Goal: Task Accomplishment & Management: Use online tool/utility

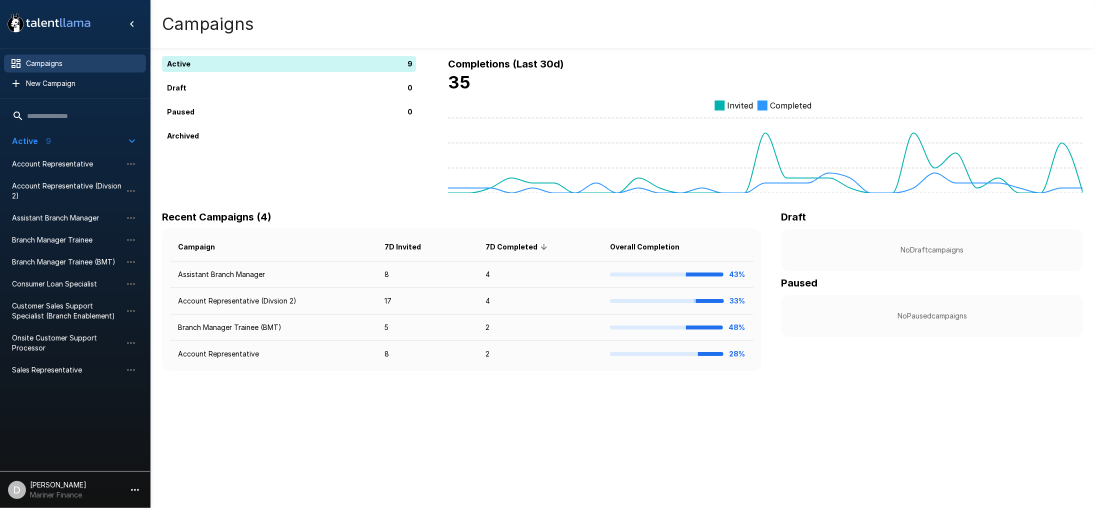
click at [43, 164] on span "Account Representative" at bounding box center [67, 164] width 110 height 10
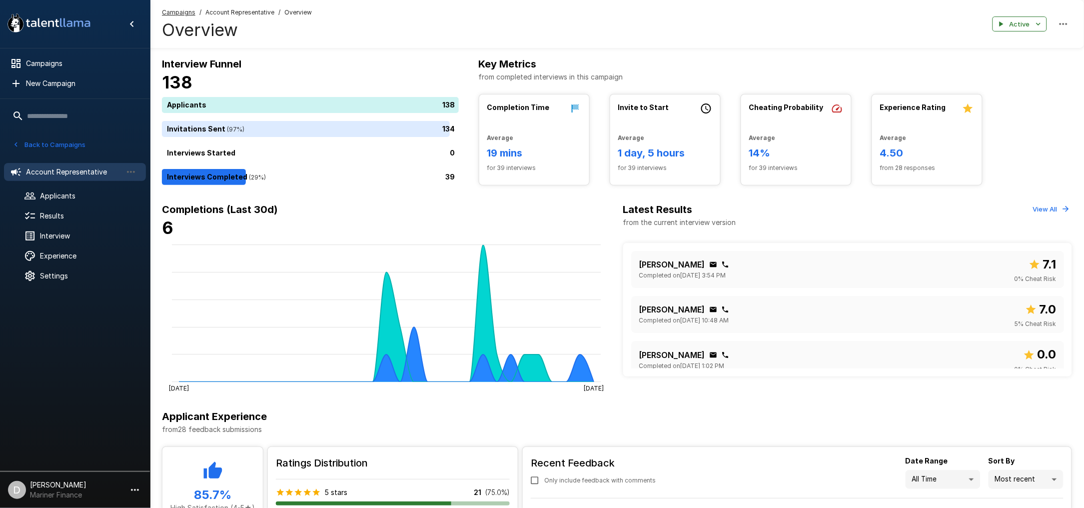
click at [327, 177] on div "39" at bounding box center [312, 177] width 301 height 16
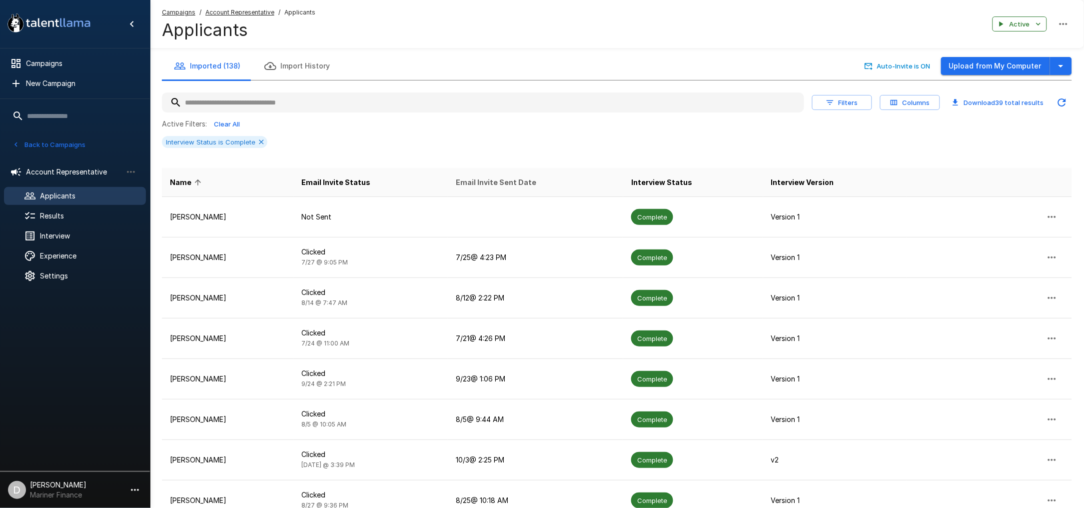
click at [512, 176] on span "Email Invite Sent Date" at bounding box center [496, 182] width 80 height 12
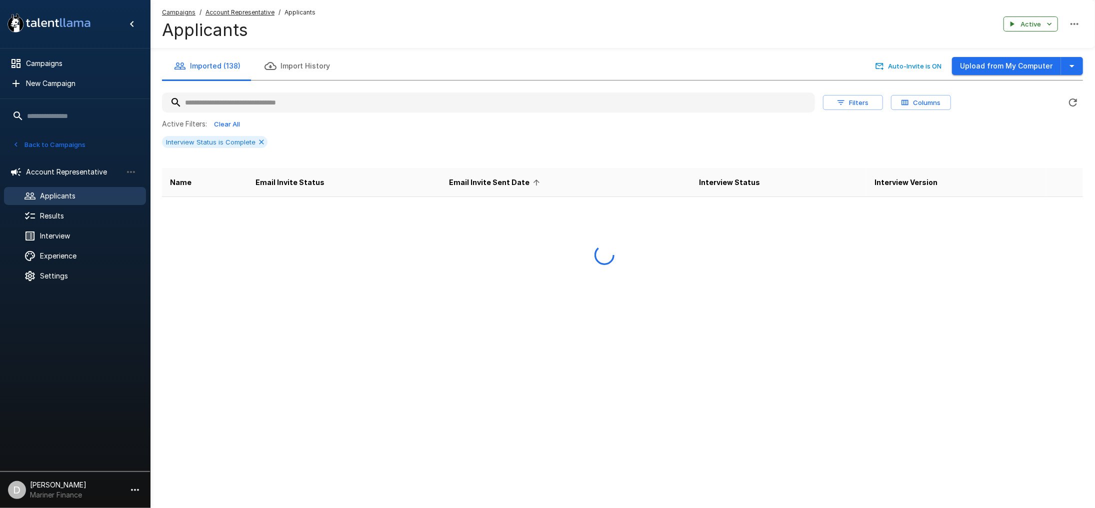
click at [512, 176] on span "Email Invite Sent Date" at bounding box center [495, 182] width 93 height 12
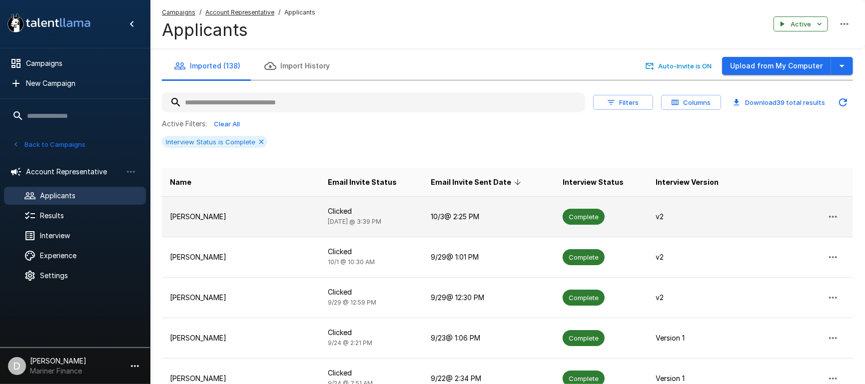
click at [257, 216] on p "[PERSON_NAME]" at bounding box center [241, 217] width 142 height 10
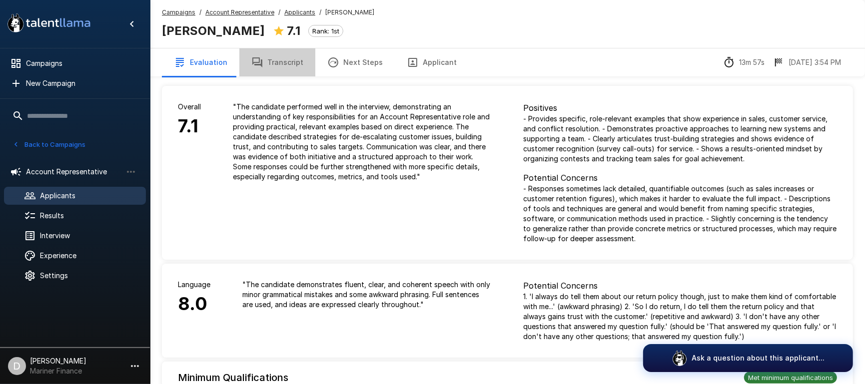
click at [293, 58] on button "Transcript" at bounding box center [277, 62] width 76 height 28
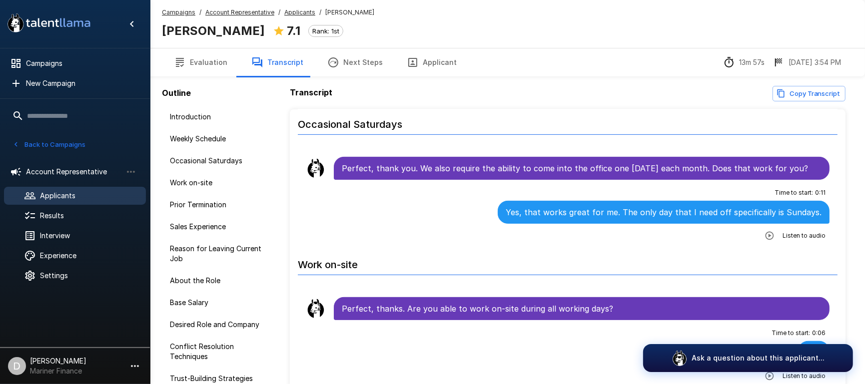
scroll to position [333, 0]
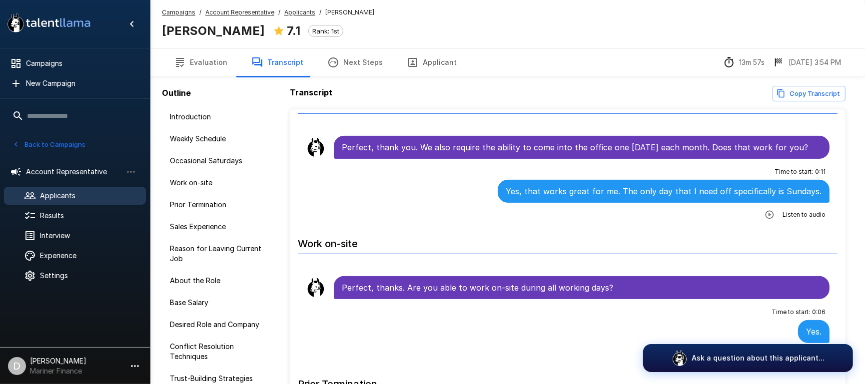
click at [225, 60] on button "Evaluation" at bounding box center [200, 62] width 77 height 28
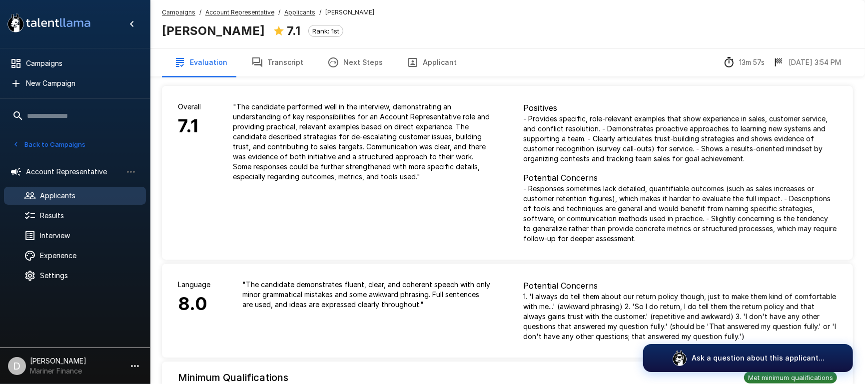
drag, startPoint x: 282, startPoint y: 61, endPoint x: 363, endPoint y: 65, distance: 81.1
click at [282, 61] on button "Transcript" at bounding box center [277, 62] width 76 height 28
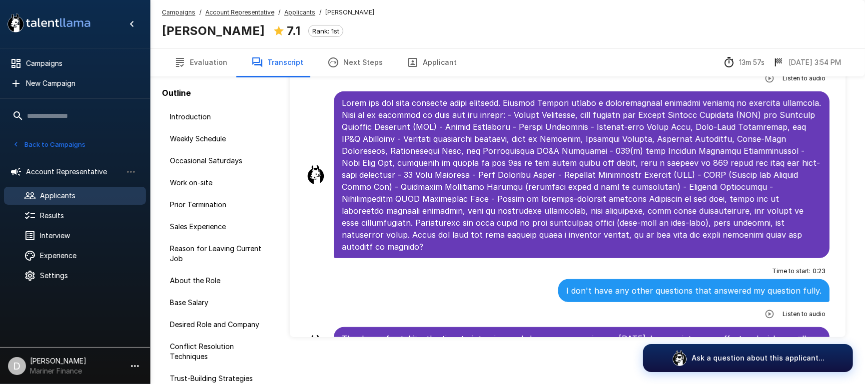
scroll to position [60, 0]
click at [74, 139] on button "Back to Campaigns" at bounding box center [49, 144] width 78 height 15
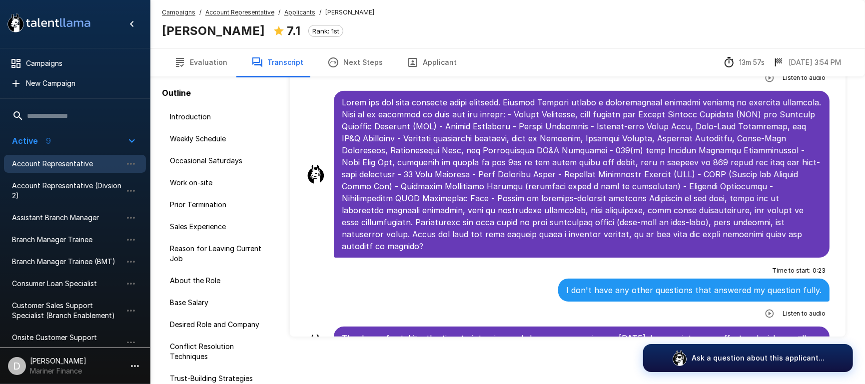
click at [42, 162] on span "Account Representative" at bounding box center [67, 164] width 110 height 10
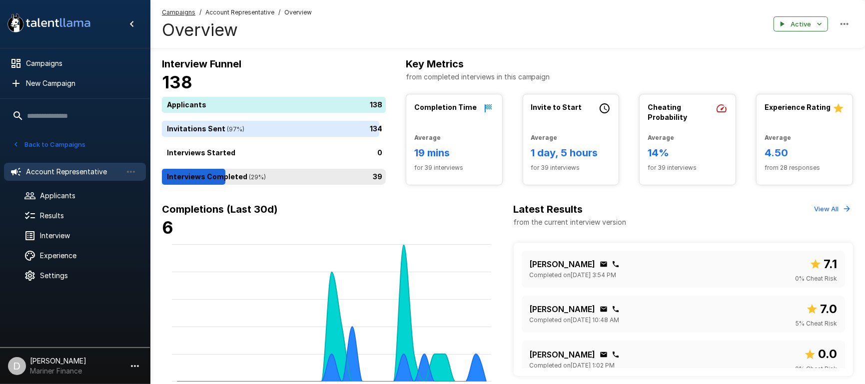
click at [287, 181] on div "39" at bounding box center [276, 177] width 228 height 16
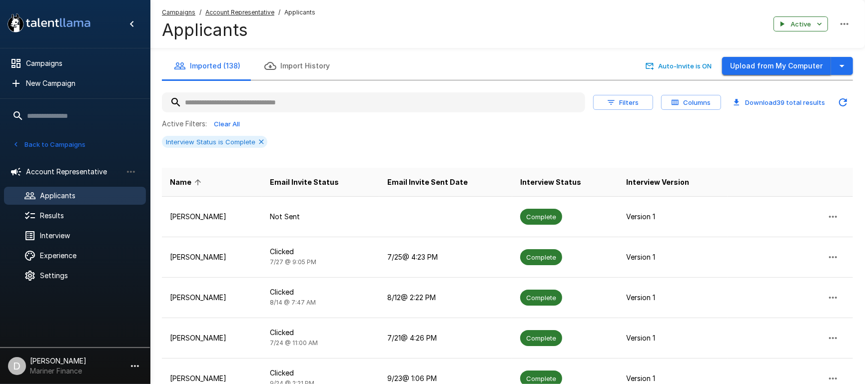
click at [754, 63] on button "Upload from My Computer" at bounding box center [776, 66] width 109 height 18
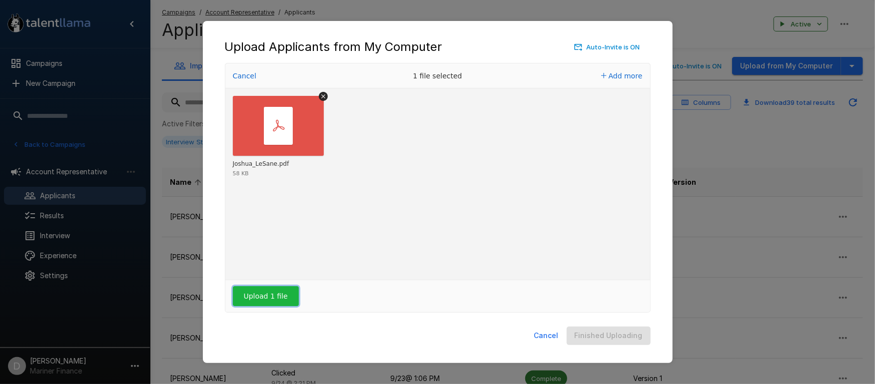
drag, startPoint x: 272, startPoint y: 296, endPoint x: 313, endPoint y: 299, distance: 40.6
click at [272, 296] on button "Upload 1 file" at bounding box center [266, 296] width 66 height 20
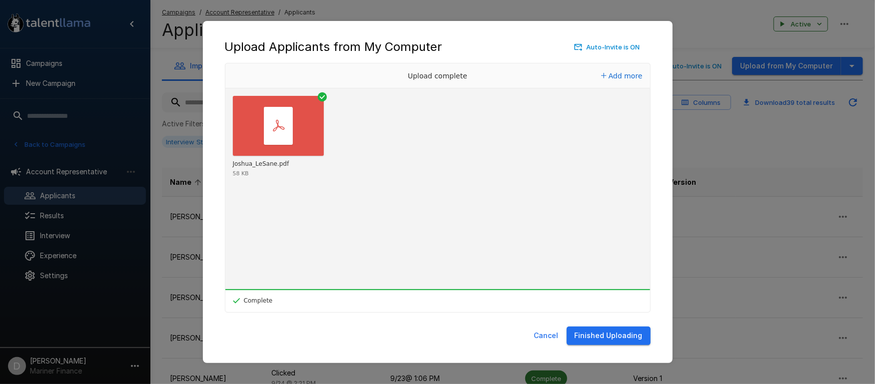
click at [624, 339] on button "Finished Uploading" at bounding box center [609, 336] width 84 height 18
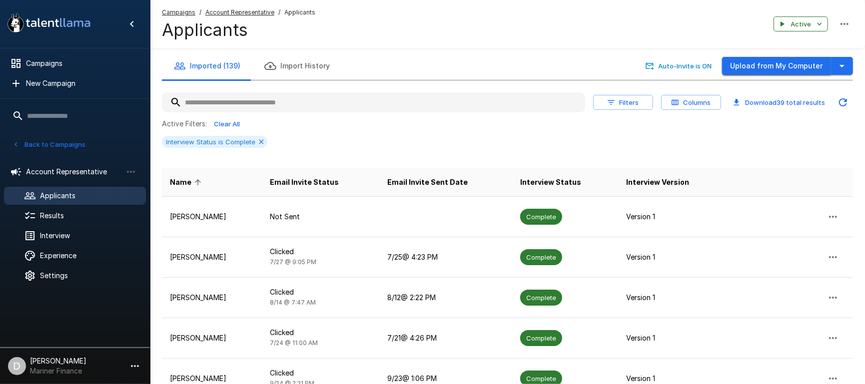
click at [779, 65] on button "Upload from My Computer" at bounding box center [776, 66] width 109 height 18
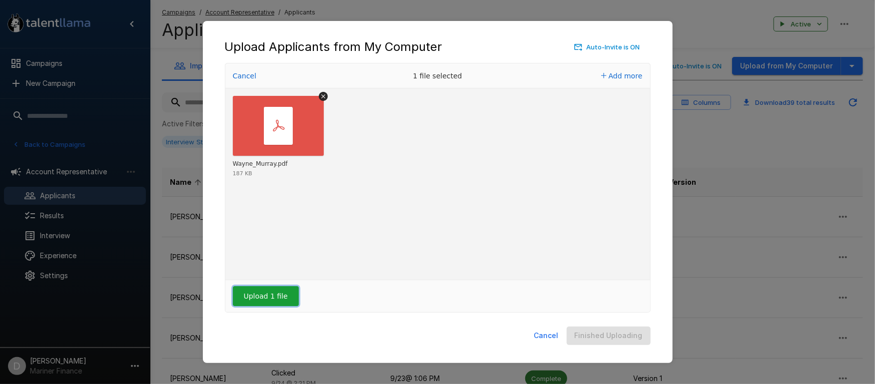
click at [277, 297] on button "Upload 1 file" at bounding box center [266, 296] width 66 height 20
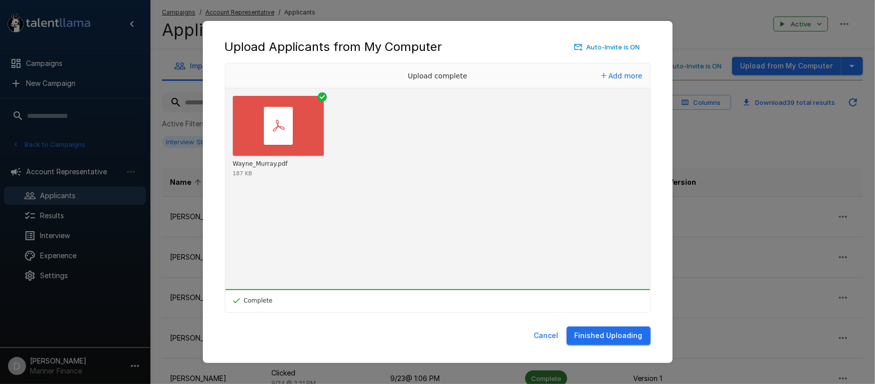
click at [600, 331] on button "Finished Uploading" at bounding box center [609, 336] width 84 height 18
